Goal: Navigation & Orientation: Find specific page/section

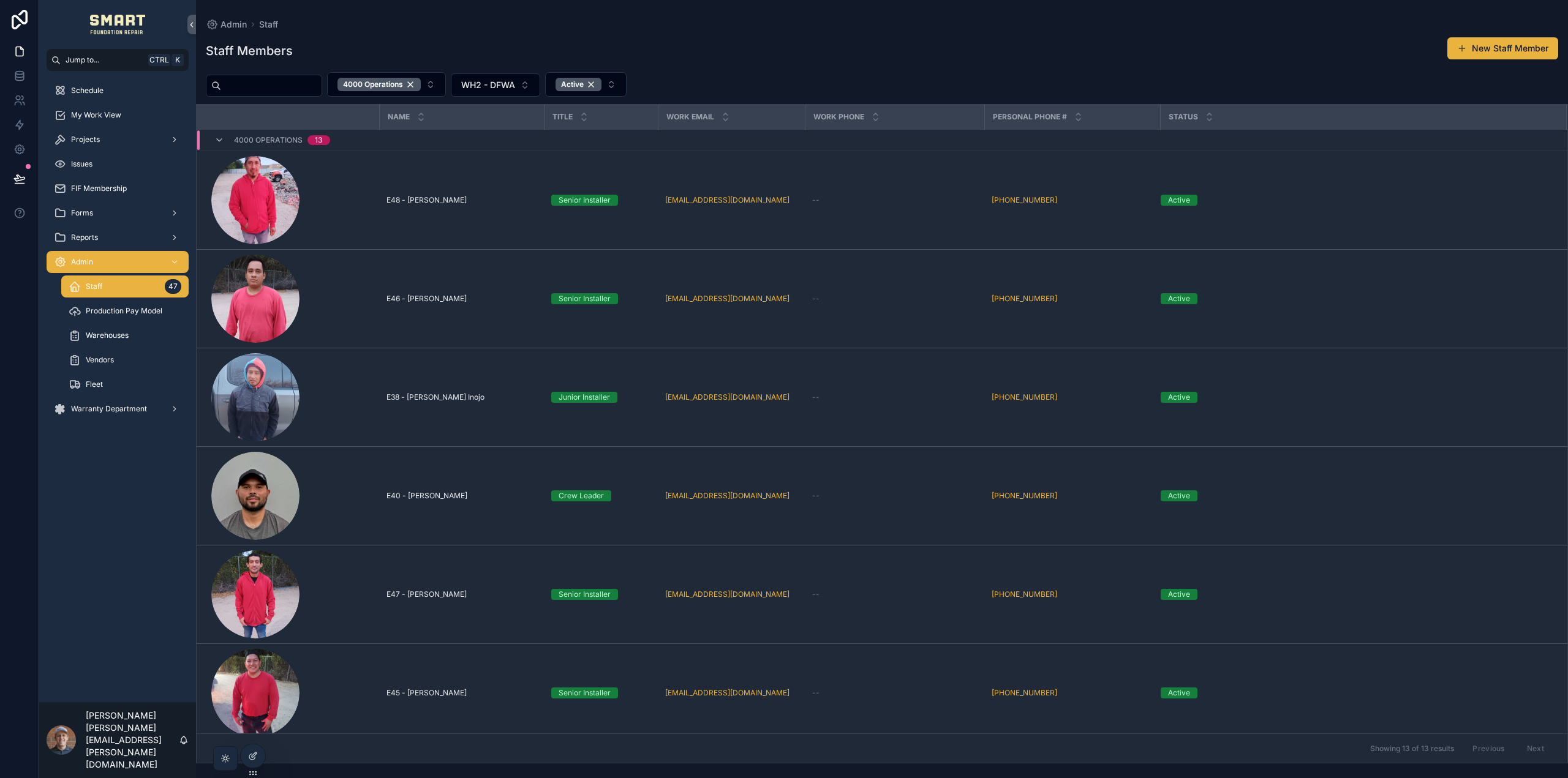
scroll to position [699, 0]
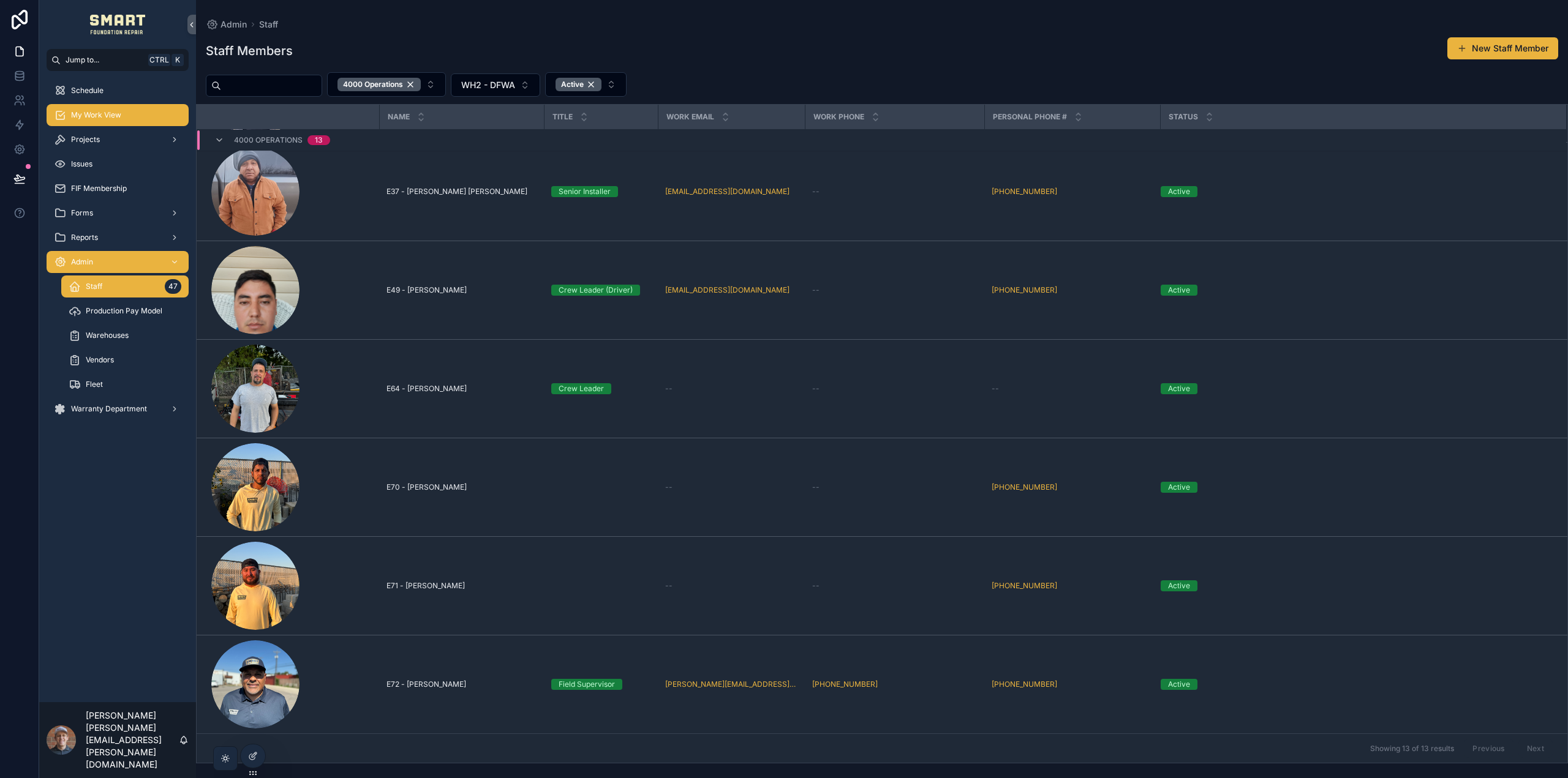
click at [117, 110] on div "My Work View" at bounding box center [117, 115] width 127 height 20
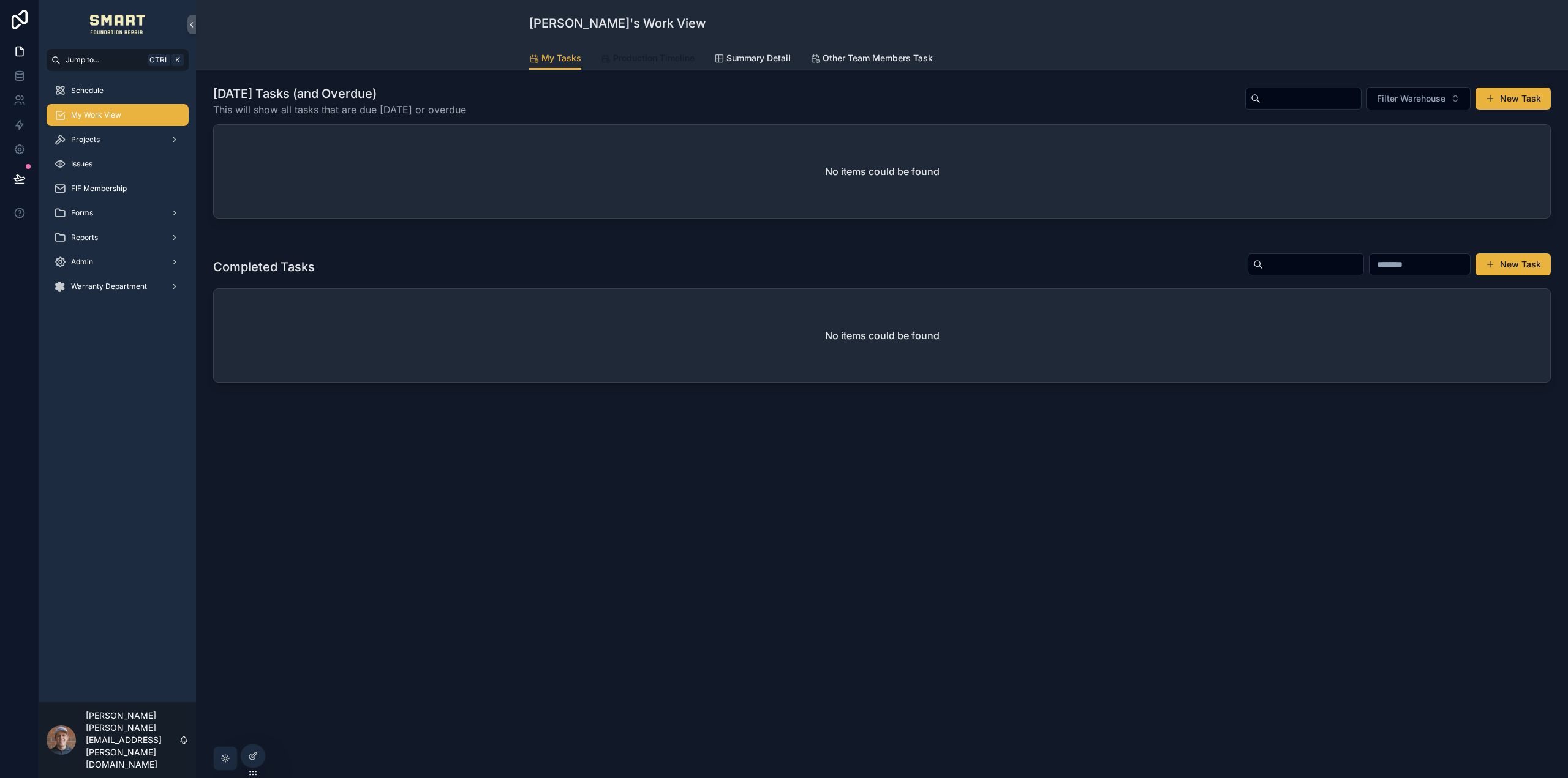
click at [654, 51] on link "Production Timeline" at bounding box center [647, 59] width 94 height 24
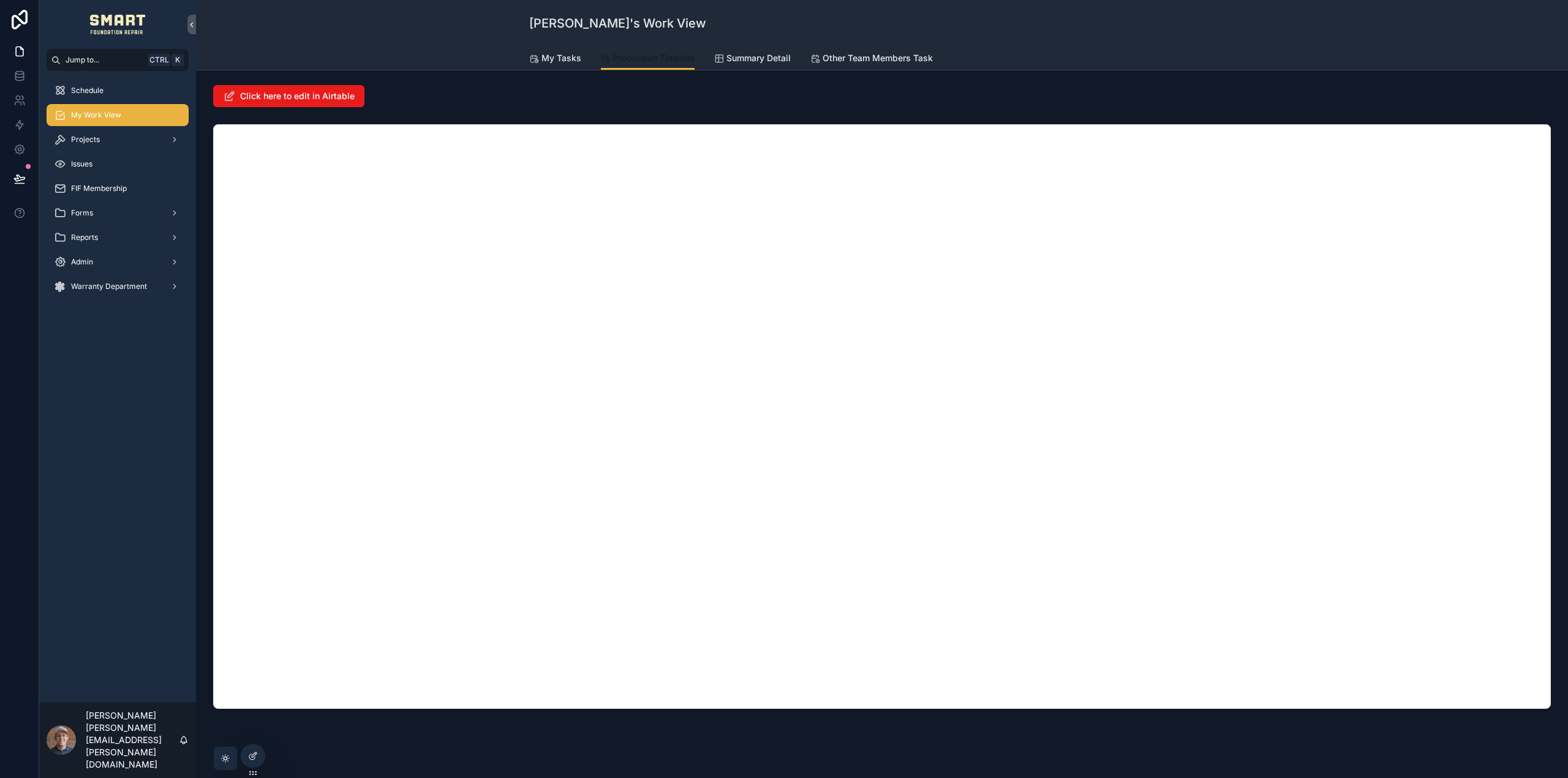
click at [624, 57] on span "Production Timeline" at bounding box center [654, 58] width 81 height 12
click at [553, 58] on span "My Tasks" at bounding box center [561, 58] width 40 height 12
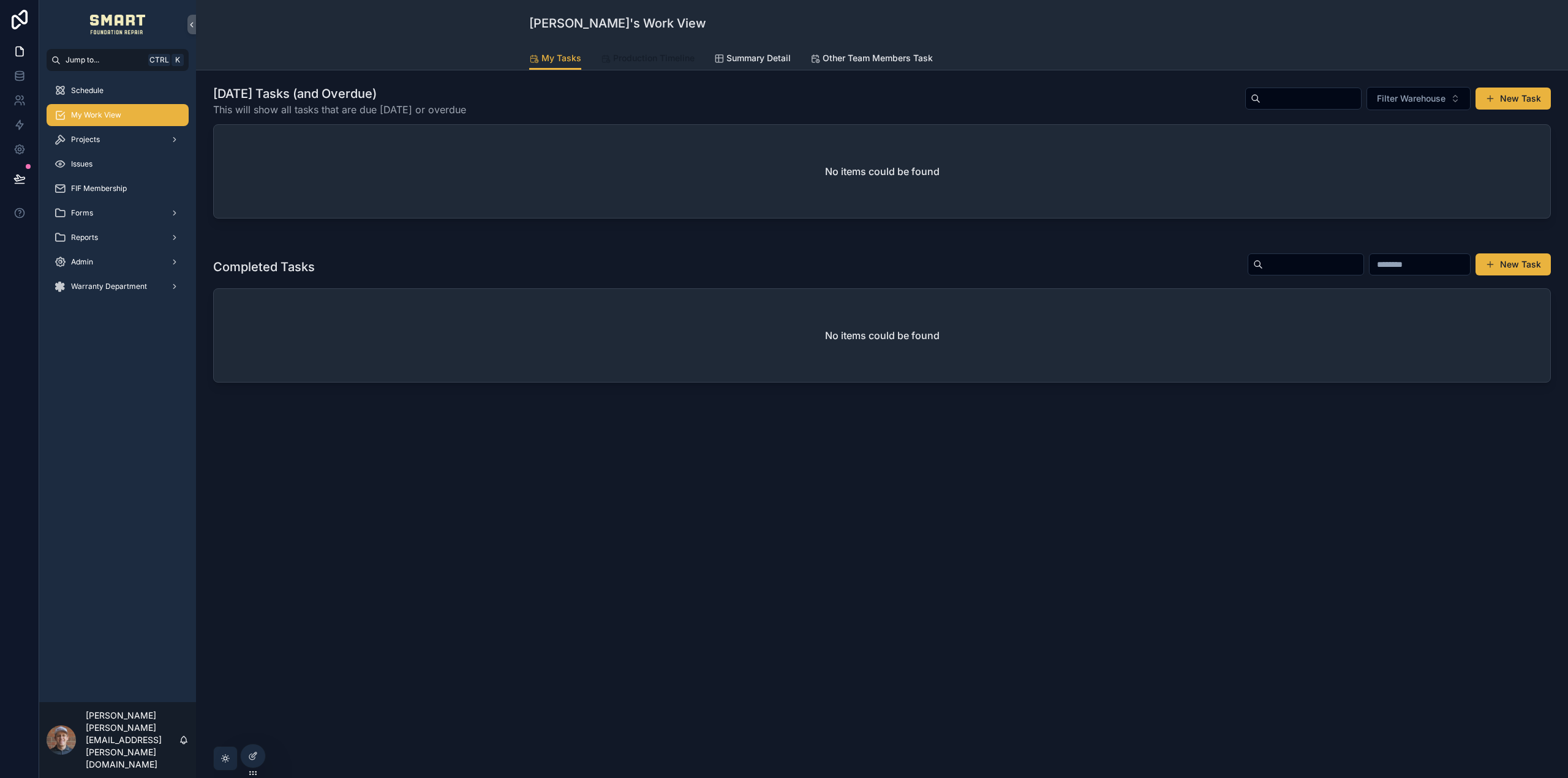
click at [625, 54] on span "Production Timeline" at bounding box center [654, 58] width 81 height 12
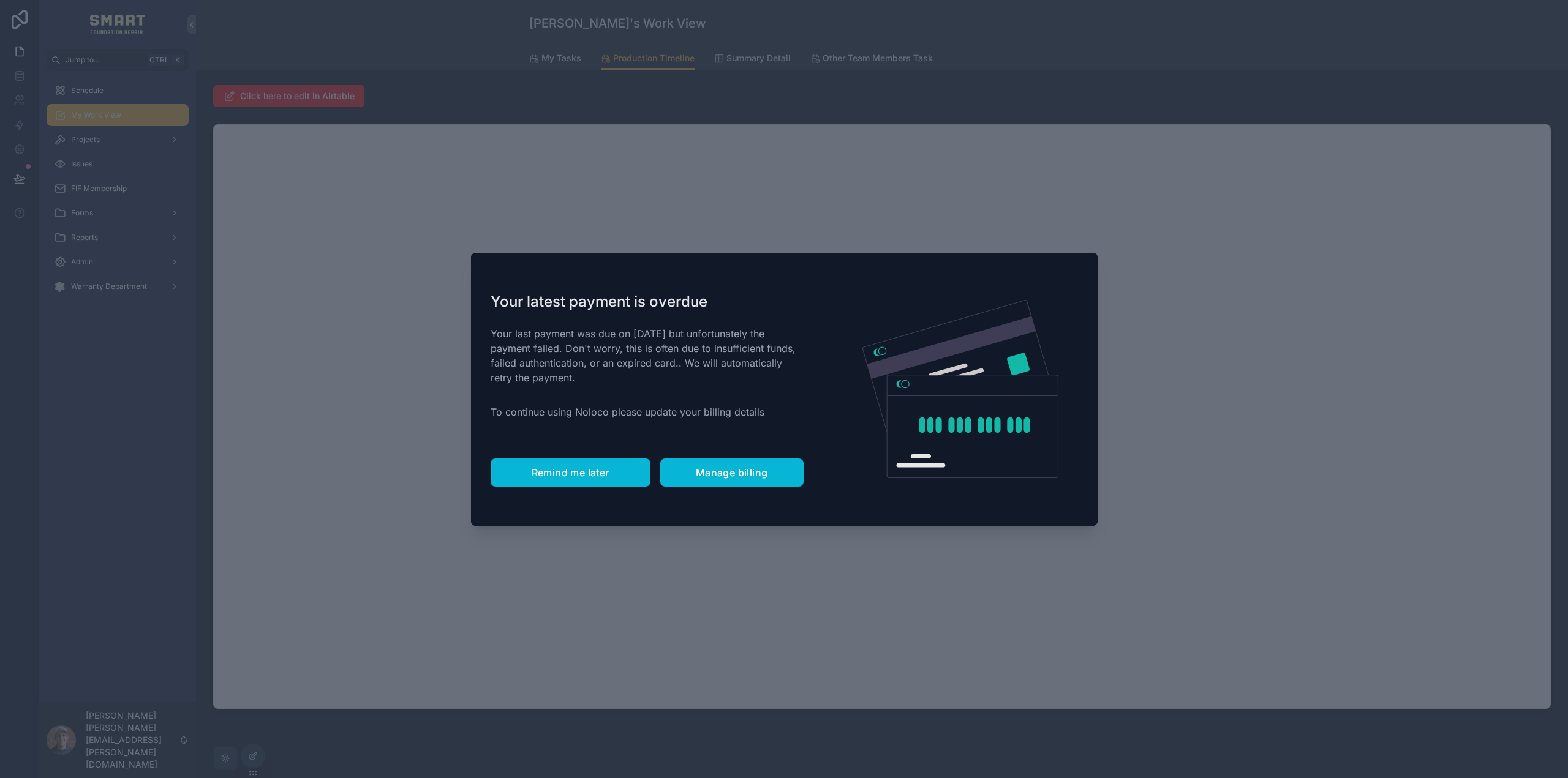
click at [573, 481] on button "Remind me later" at bounding box center [570, 472] width 160 height 28
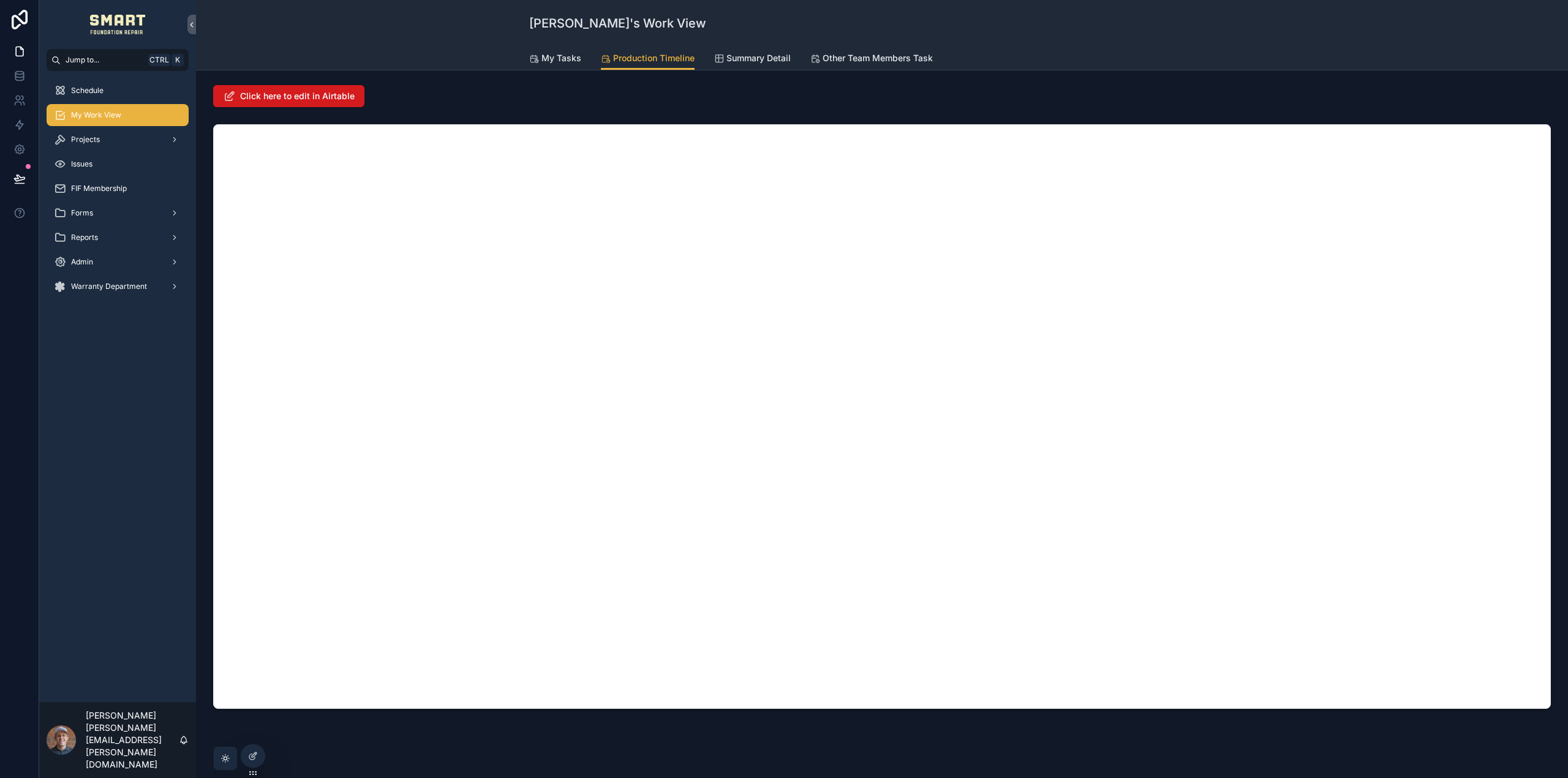
click at [275, 89] on button "Click here to edit in Airtable" at bounding box center [289, 96] width 151 height 22
